Goal: Task Accomplishment & Management: Manage account settings

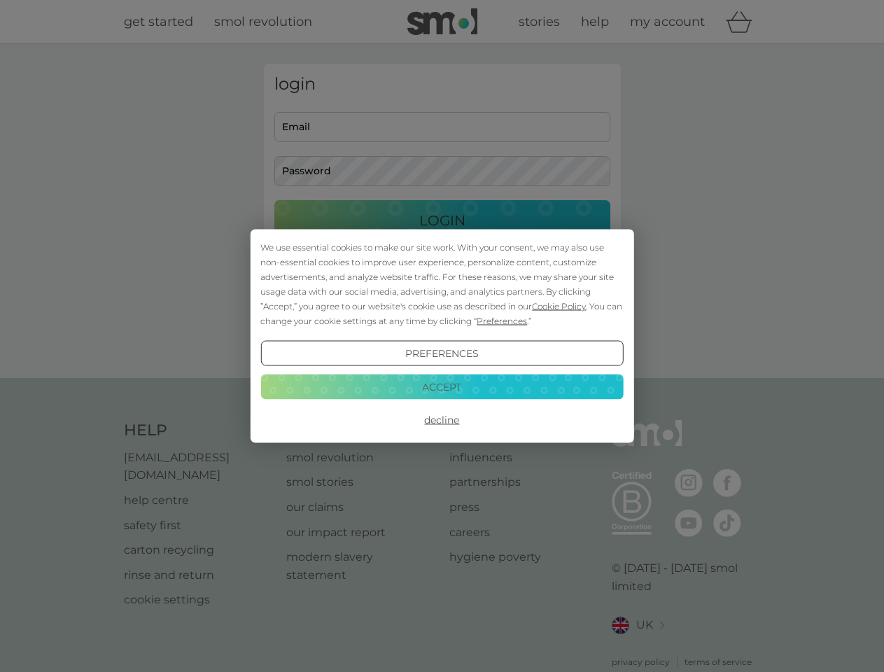
click at [559, 306] on span "Cookie Policy" at bounding box center [559, 306] width 54 height 10
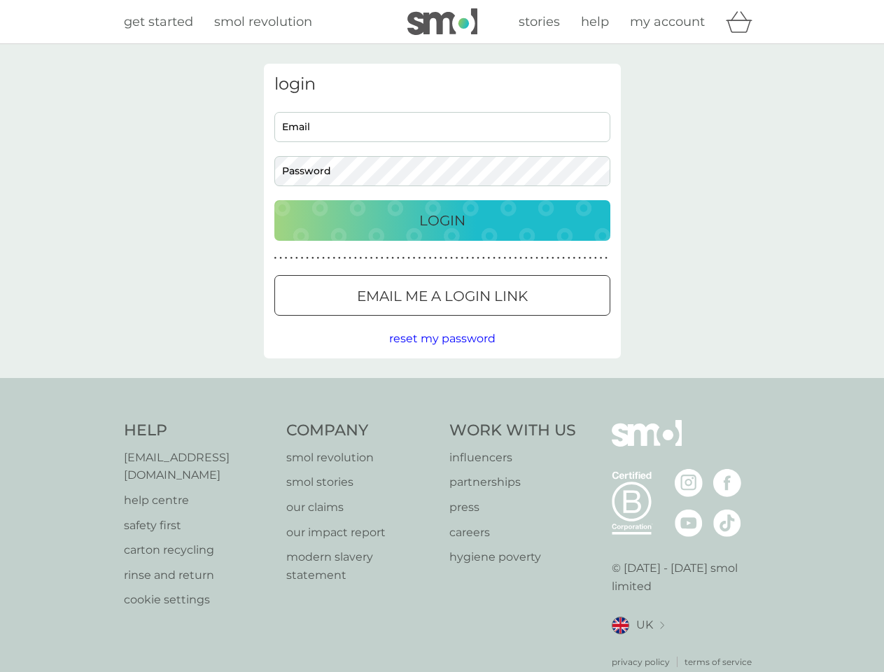
click at [500, 320] on div "login Email Password Login ● ● ● ● ● ● ● ● ● ● ● ● ● ● ● ● ● ● ● ● ● ● ● ● ● ● …" at bounding box center [442, 211] width 357 height 295
click at [442, 353] on div "login Email Password Login ● ● ● ● ● ● ● ● ● ● ● ● ● ● ● ● ● ● ● ● ● ● ● ● ● ● …" at bounding box center [442, 211] width 357 height 295
click at [442, 420] on div "Help [EMAIL_ADDRESS][DOMAIN_NAME] help centre safety first carton recycling rin…" at bounding box center [442, 544] width 637 height 248
click at [442, 386] on div "Help [EMAIL_ADDRESS][DOMAIN_NAME] help centre safety first carton recycling rin…" at bounding box center [442, 544] width 884 height 332
